Goal: Information Seeking & Learning: Check status

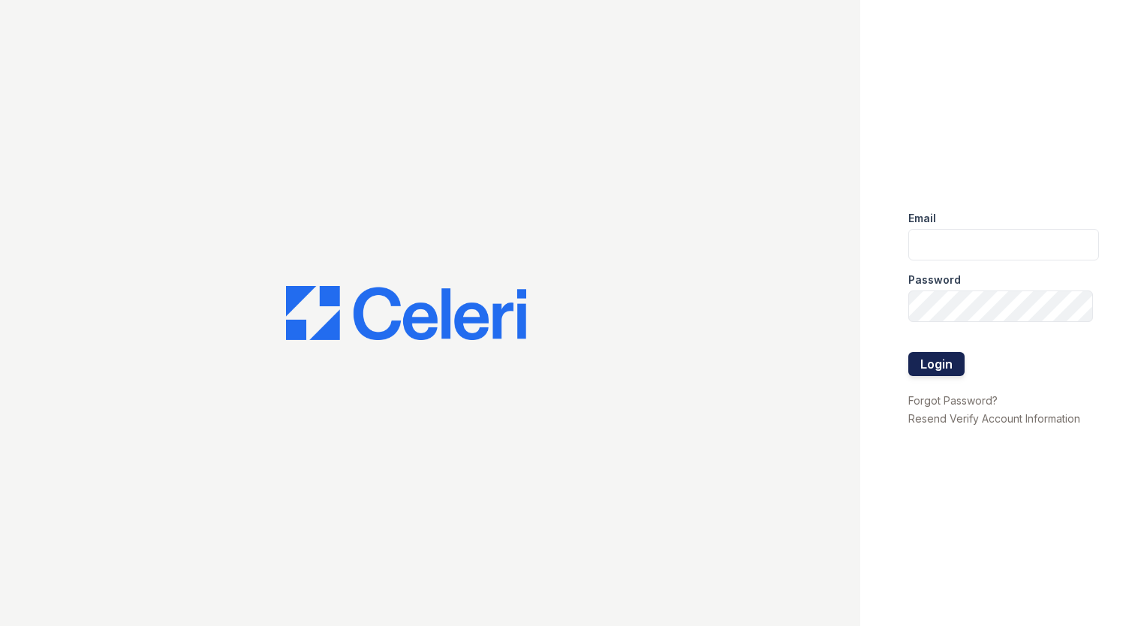
type input "[EMAIL_ADDRESS][DOMAIN_NAME]"
click at [927, 371] on button "Login" at bounding box center [937, 364] width 56 height 24
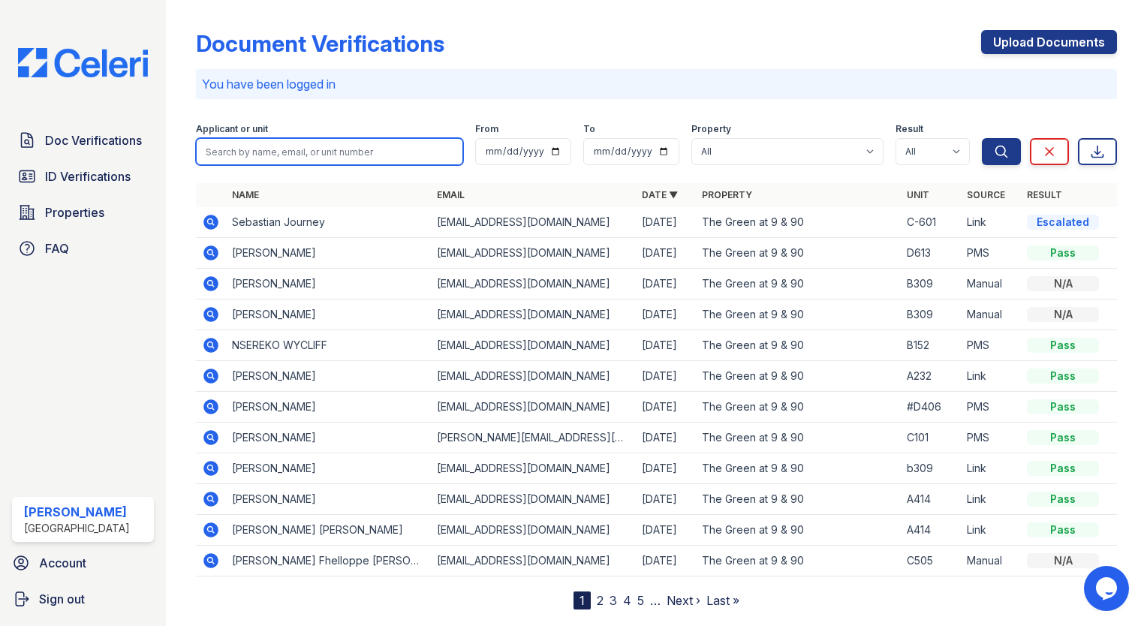
click at [342, 143] on input "search" at bounding box center [329, 151] width 267 height 27
type input "s"
type input "nalunkum"
click at [982, 138] on button "Search" at bounding box center [1001, 151] width 39 height 27
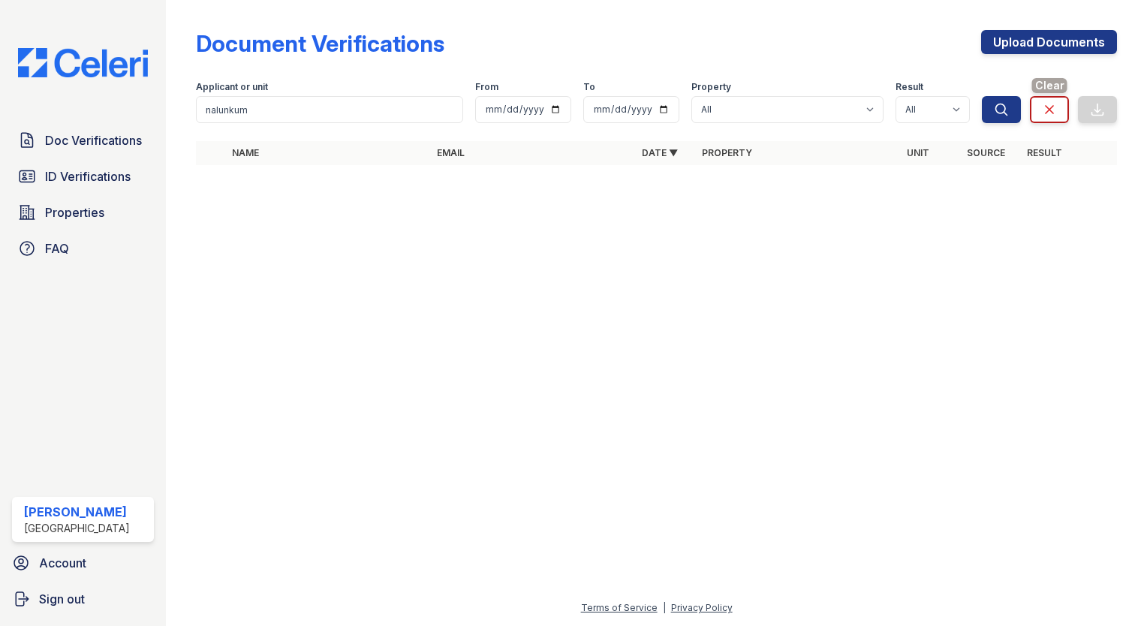
click at [1050, 116] on icon at bounding box center [1049, 109] width 15 height 15
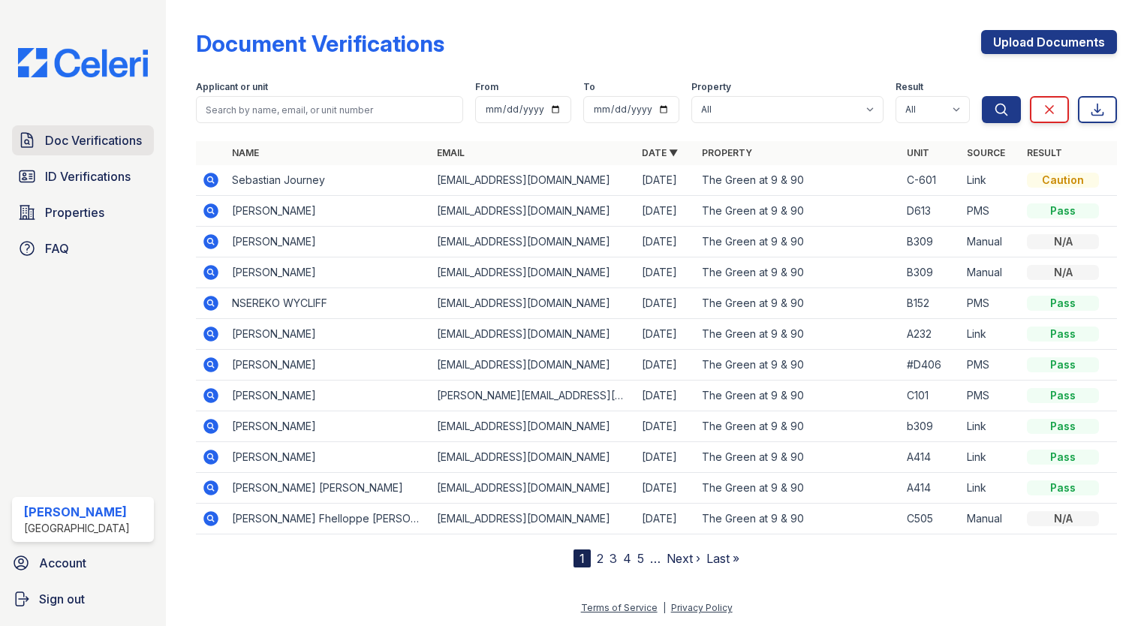
click at [66, 149] on span "Doc Verifications" at bounding box center [93, 140] width 97 height 18
click at [76, 185] on link "ID Verifications" at bounding box center [83, 176] width 142 height 30
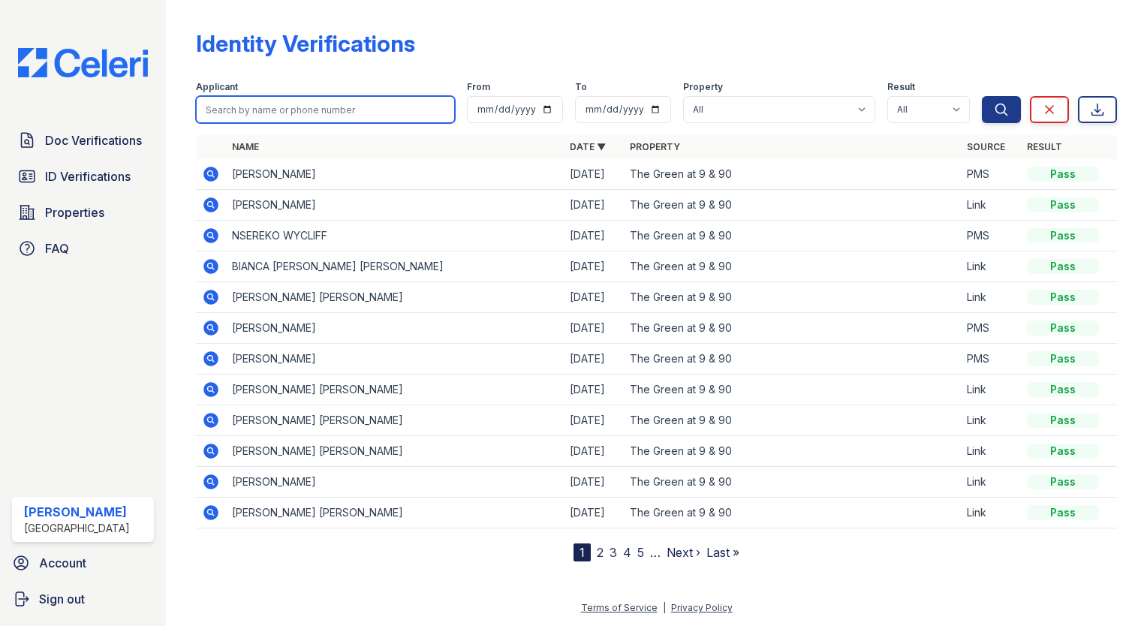
click at [240, 118] on input "search" at bounding box center [325, 109] width 259 height 27
type input "m"
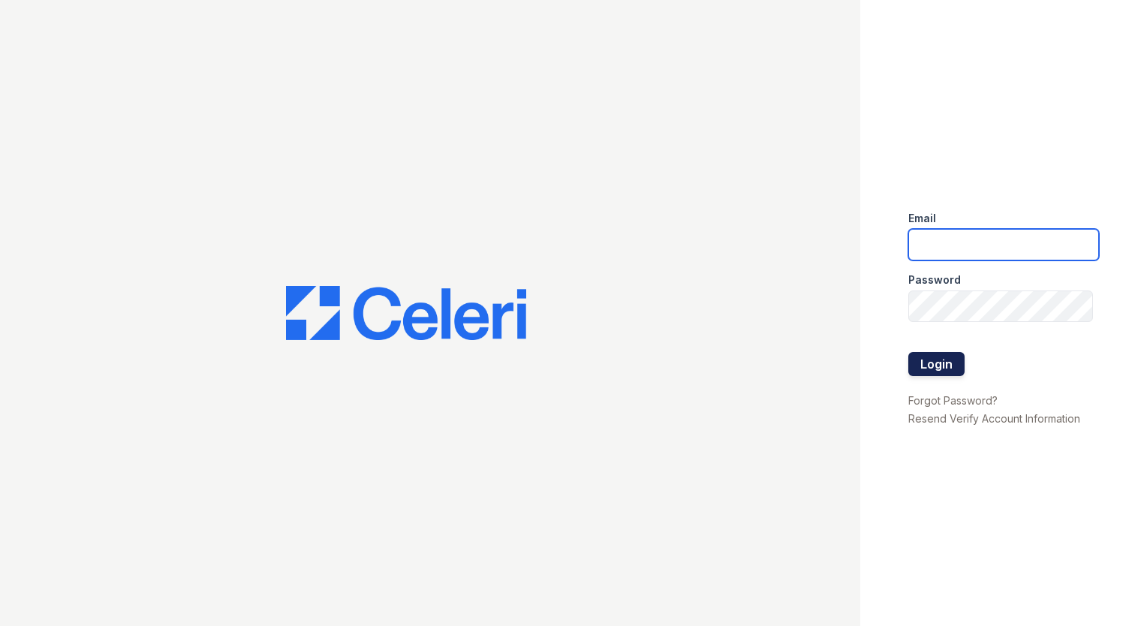
type input "[EMAIL_ADDRESS][DOMAIN_NAME]"
click at [950, 357] on button "Login" at bounding box center [937, 364] width 56 height 24
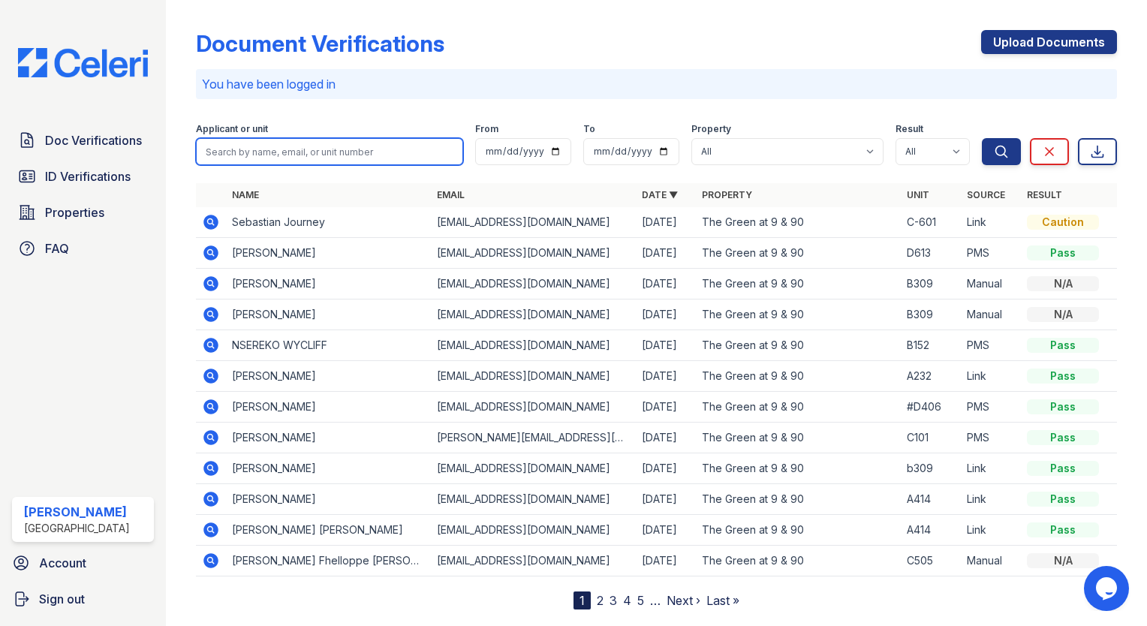
click at [300, 150] on input "search" at bounding box center [329, 151] width 267 height 27
type input "d524"
click at [982, 138] on button "Search" at bounding box center [1001, 151] width 39 height 27
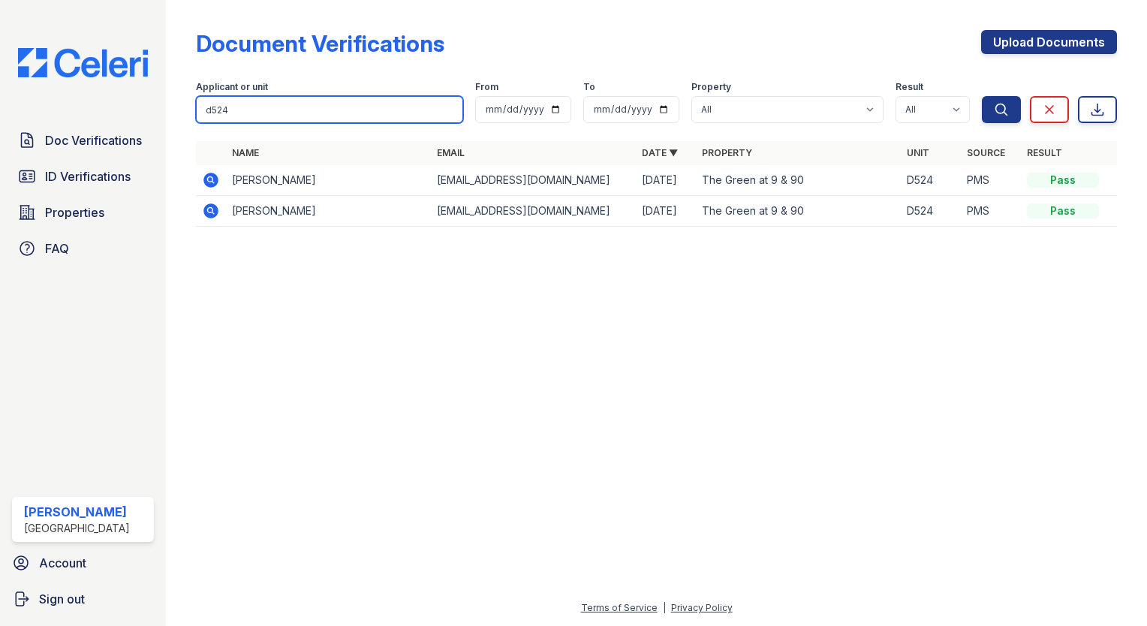
click at [229, 114] on input "d524" at bounding box center [329, 109] width 267 height 27
type input "nalumkuma"
click at [982, 96] on button "Search" at bounding box center [1001, 109] width 39 height 27
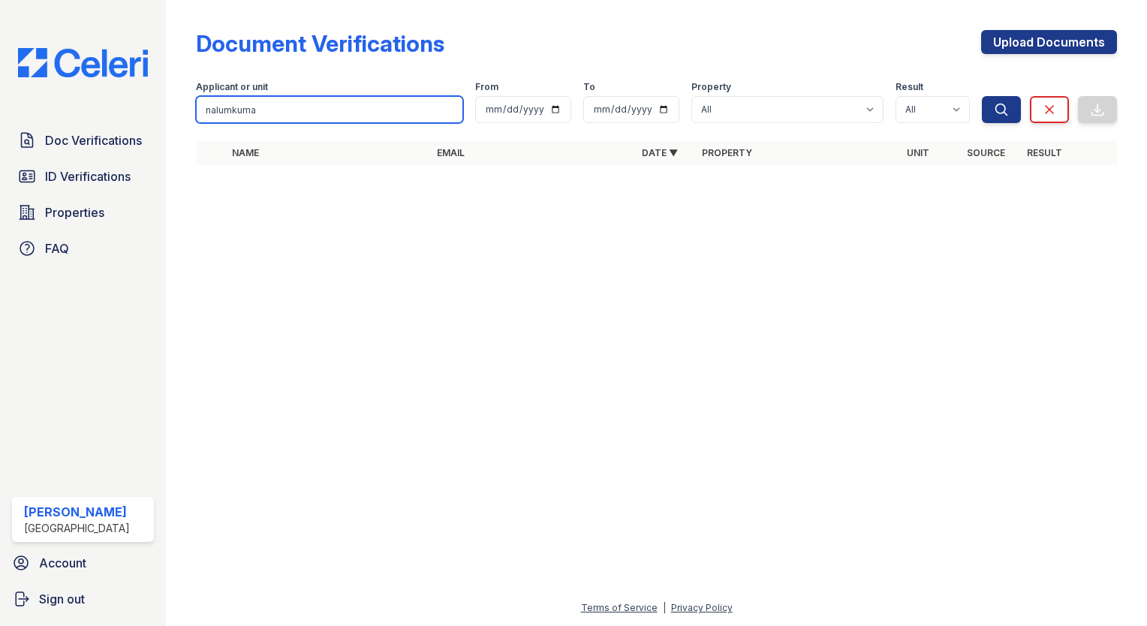
click at [271, 106] on input "nalumkuma" at bounding box center [329, 109] width 267 height 27
type input "shantal"
click at [982, 96] on button "Search" at bounding box center [1001, 109] width 39 height 27
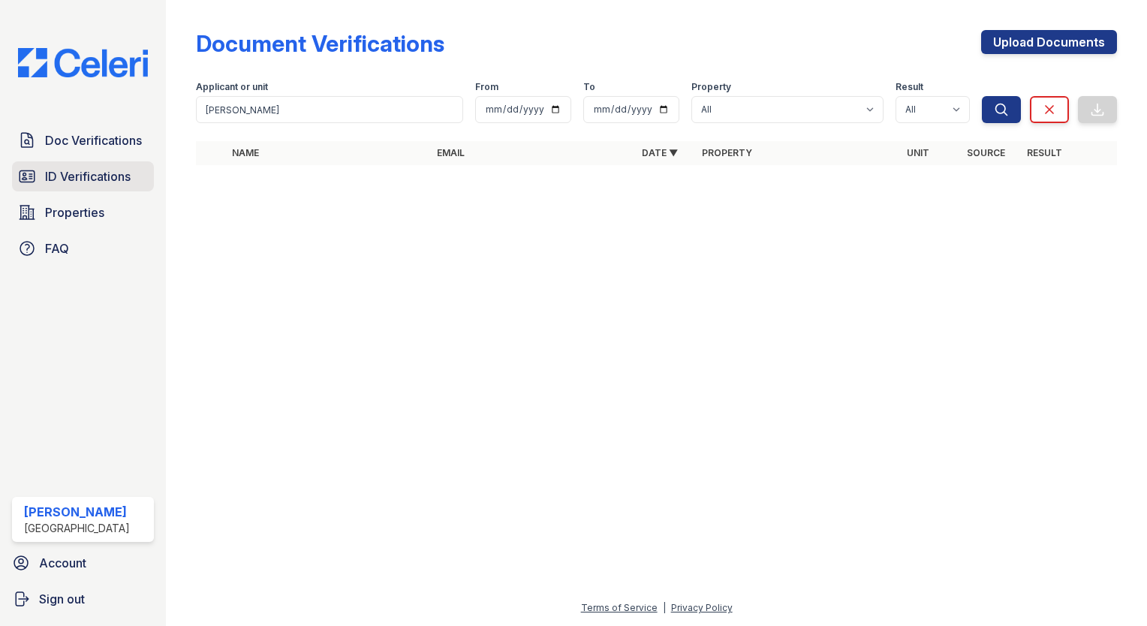
click at [26, 176] on icon at bounding box center [27, 176] width 18 height 18
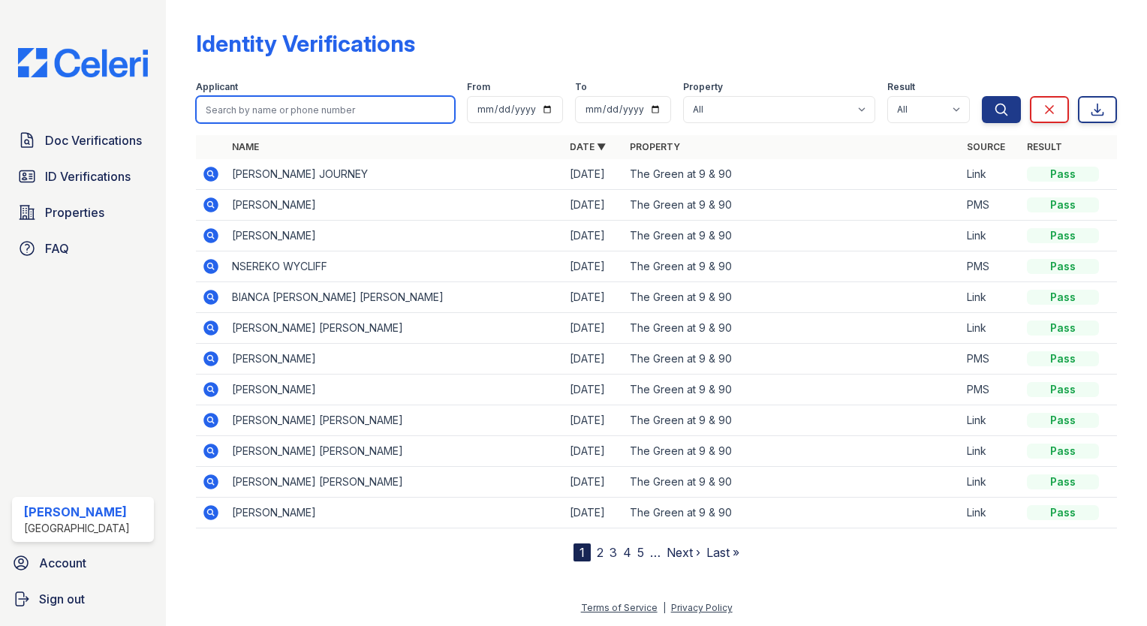
click at [250, 110] on input "search" at bounding box center [325, 109] width 259 height 27
type input "shantal"
click at [982, 96] on button "Search" at bounding box center [1001, 109] width 39 height 27
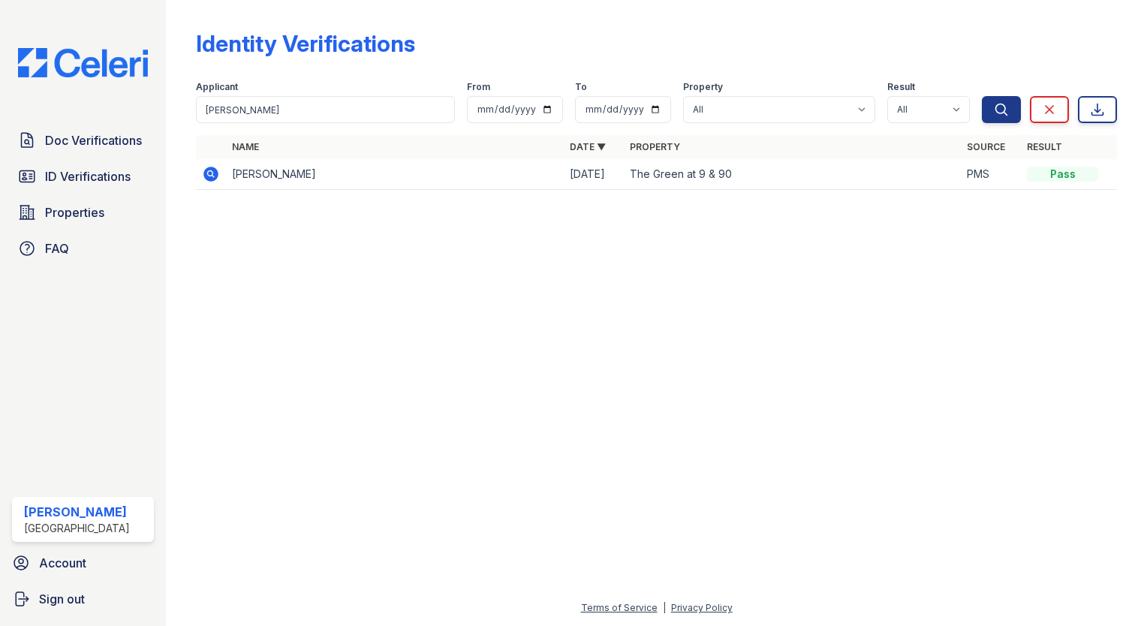
click at [213, 167] on icon at bounding box center [211, 174] width 15 height 15
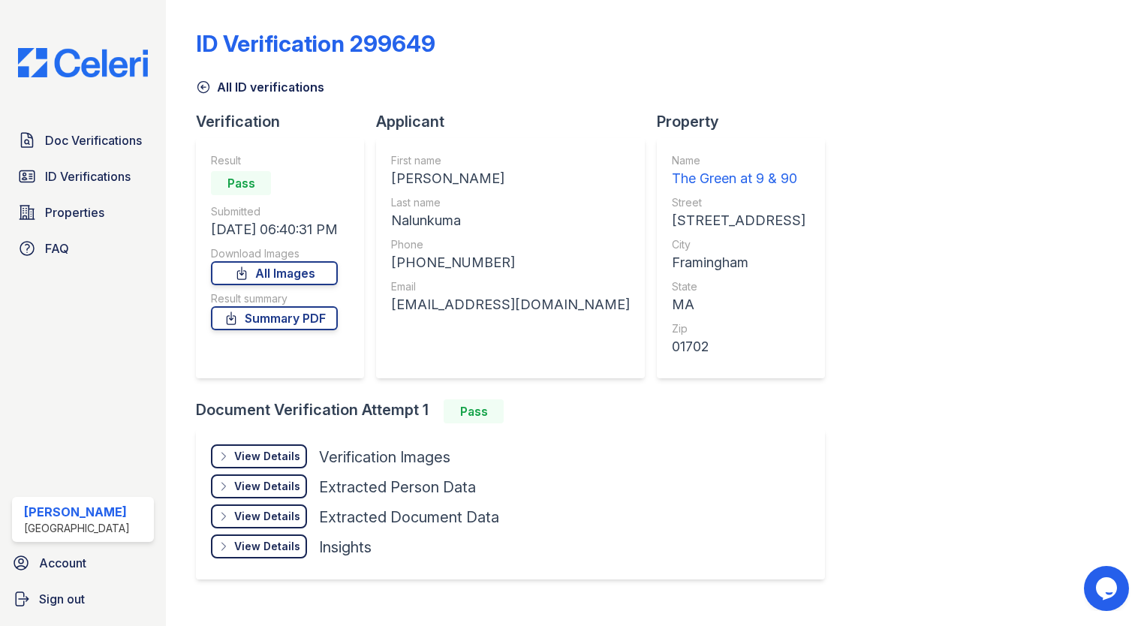
click at [248, 459] on div "View Details" at bounding box center [267, 456] width 66 height 15
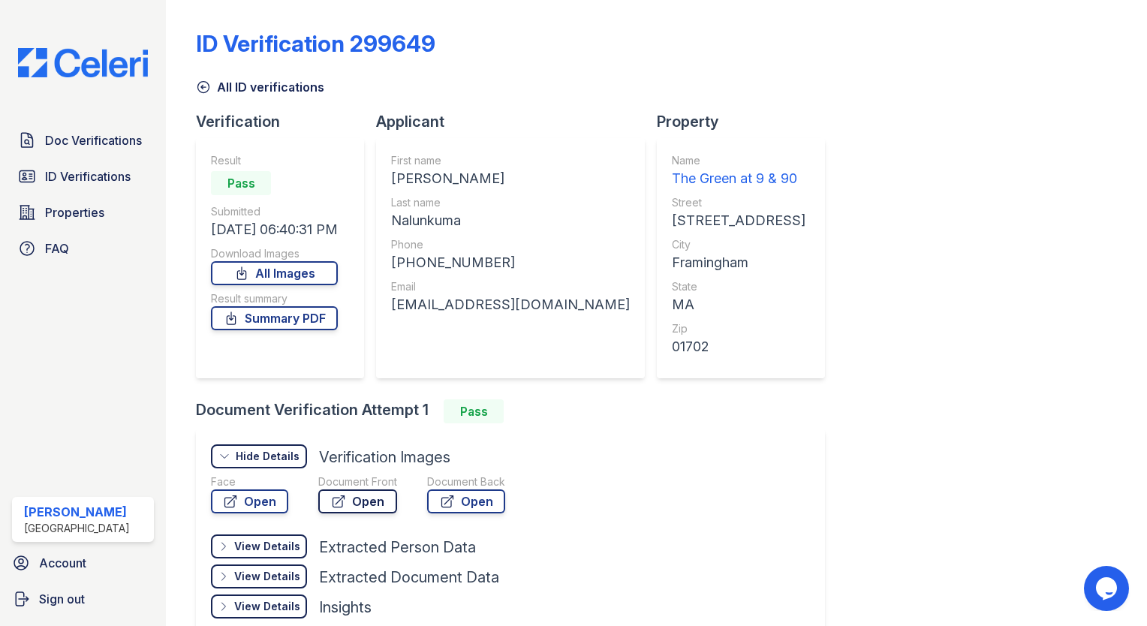
click at [363, 494] on link "Open" at bounding box center [357, 502] width 79 height 24
